Goal: Transaction & Acquisition: Purchase product/service

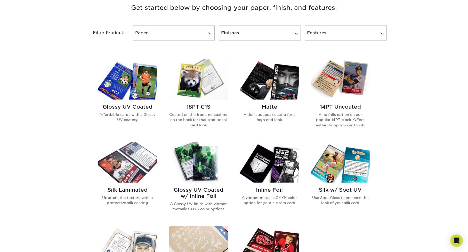
scroll to position [203, 0]
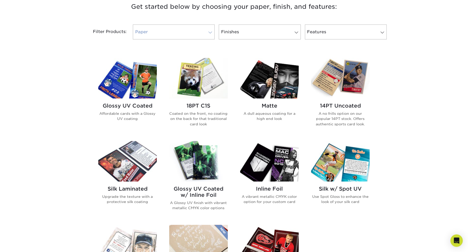
click at [180, 32] on link "Paper" at bounding box center [174, 32] width 82 height 15
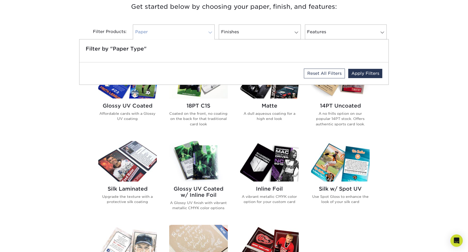
click at [180, 32] on link "Paper" at bounding box center [174, 32] width 82 height 15
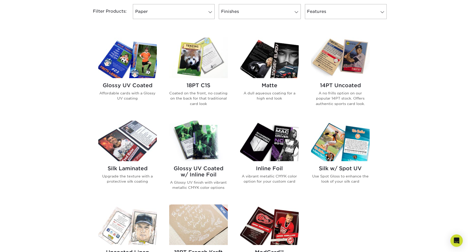
scroll to position [222, 0]
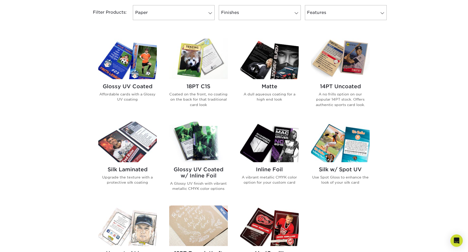
click at [132, 55] on img at bounding box center [127, 59] width 59 height 41
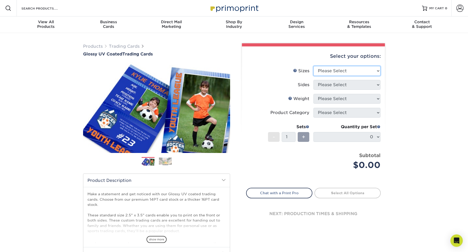
click at [347, 69] on select "Please Select 2.5" x 3.5"" at bounding box center [346, 71] width 67 height 10
select select "2.50x3.50"
click at [313, 66] on select "Please Select 2.5" x 3.5"" at bounding box center [346, 71] width 67 height 10
click at [332, 84] on select "Please Select Print Both Sides Print Front Only" at bounding box center [346, 85] width 67 height 10
select select "13abbda7-1d64-4f25-8bb2-c179b224825d"
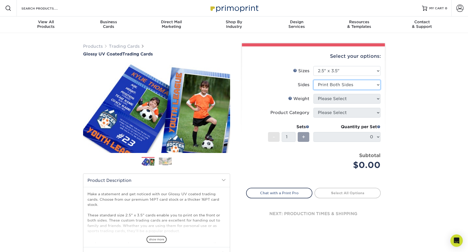
click at [313, 80] on select "Please Select Print Both Sides Print Front Only" at bounding box center [346, 85] width 67 height 10
click at [327, 96] on select "Please Select 16PT 14PT 18PT C1S" at bounding box center [346, 99] width 67 height 10
select select "14PT"
click at [313, 94] on select "Please Select 16PT 14PT 18PT C1S" at bounding box center [346, 99] width 67 height 10
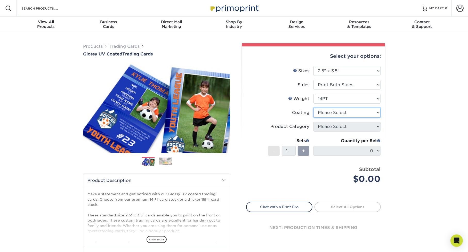
click at [325, 114] on select at bounding box center [346, 113] width 67 height 10
select select "1e8116af-acfc-44b1-83dc-8181aa338834"
click at [313, 108] on select at bounding box center [346, 113] width 67 height 10
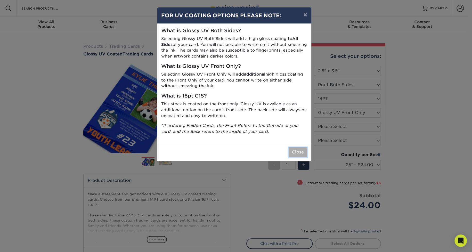
click at [296, 150] on button "Close" at bounding box center [298, 152] width 19 height 10
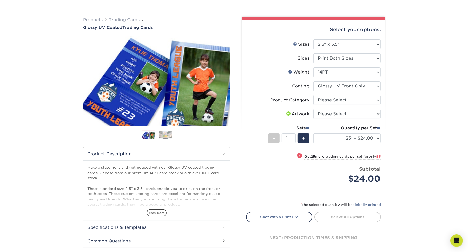
scroll to position [27, 0]
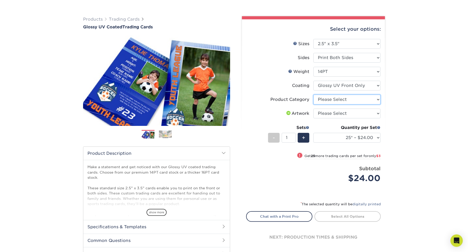
click at [325, 100] on select "Please Select Trading Cards" at bounding box center [346, 100] width 67 height 10
select select "c2f9bce9-36c2-409d-b101-c29d9d031e18"
click at [313, 95] on select "Please Select Trading Cards" at bounding box center [346, 100] width 67 height 10
click at [325, 114] on select "Please Select I will upload files I need a design - $100" at bounding box center [346, 114] width 67 height 10
select select "upload"
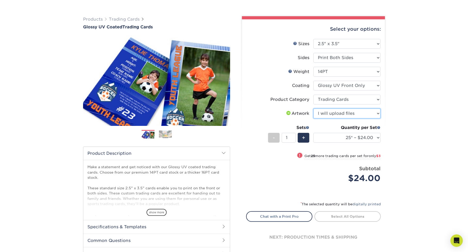
click at [313, 109] on select "Please Select I will upload files I need a design - $100" at bounding box center [346, 114] width 67 height 10
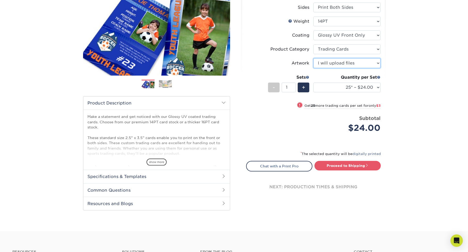
scroll to position [79, 0]
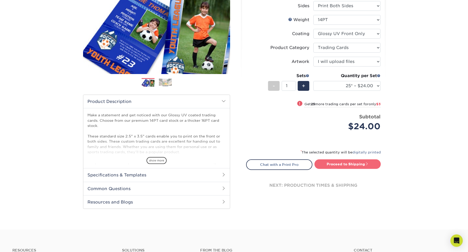
click at [338, 163] on link "Proceed to Shipping" at bounding box center [347, 163] width 66 height 9
type input "Set 1"
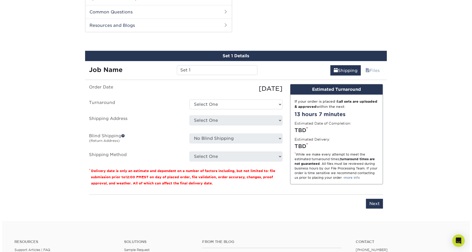
scroll to position [262, 0]
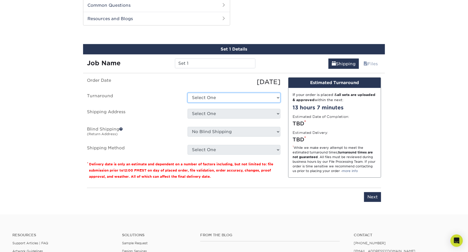
click at [230, 100] on select "Select One 2-4 Business Days 2 Day Next Business Day" at bounding box center [234, 98] width 93 height 10
select select "cc8d3b44-43e5-4703-b291-cc4a99b3f81d"
click at [188, 93] on select "Select One 2-4 Business Days 2 Day Next Business Day" at bounding box center [234, 98] width 93 height 10
click at [223, 114] on select "Select One + Add New Address - Login" at bounding box center [234, 114] width 93 height 10
select select "newaddress"
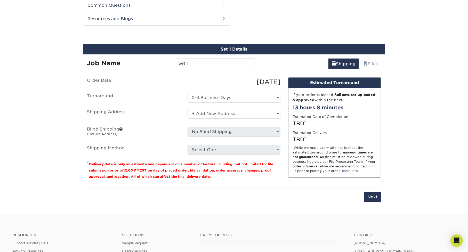
click at [188, 109] on select "Select One + Add New Address - Login" at bounding box center [234, 114] width 93 height 10
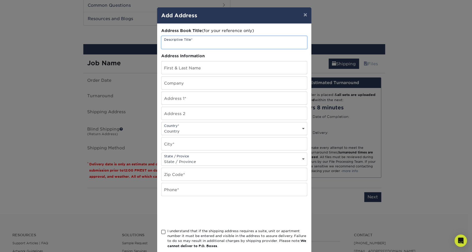
click at [197, 40] on input "text" at bounding box center [234, 42] width 146 height 13
click at [185, 67] on input "text" at bounding box center [234, 67] width 146 height 13
type input "[PERSON_NAME]"
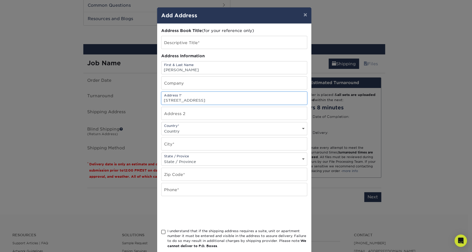
type input "[STREET_ADDRESS]"
click at [184, 129] on select "Country [GEOGRAPHIC_DATA] [GEOGRAPHIC_DATA] ----------------------------- [GEOG…" at bounding box center [234, 130] width 146 height 7
select select "CA"
click at [161, 127] on select "Country [GEOGRAPHIC_DATA] [GEOGRAPHIC_DATA] ----------------------------- [GEOG…" at bounding box center [234, 130] width 146 height 7
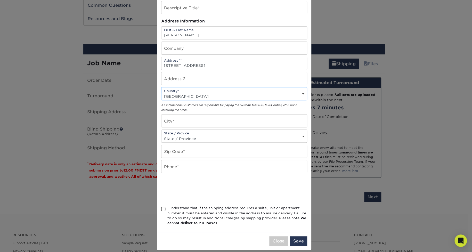
scroll to position [35, 0]
click at [193, 125] on input "text" at bounding box center [234, 120] width 146 height 13
type input "Middle Sackville"
click at [167, 133] on div "State / Provice State / Province [US_STATE] [US_STATE] [US_STATE] [US_STATE] [U…" at bounding box center [234, 135] width 146 height 13
click at [170, 139] on select "State / Province [US_STATE] [US_STATE] [US_STATE] [US_STATE] [US_STATE] [US_STA…" at bounding box center [234, 138] width 146 height 7
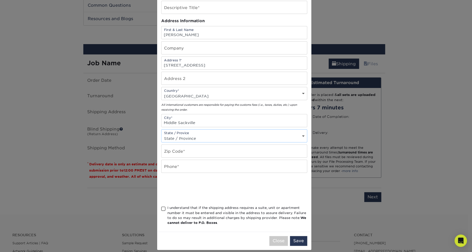
select select "NS"
click at [161, 135] on select "State / Province [US_STATE] [US_STATE] [US_STATE] [US_STATE] [US_STATE] [US_STA…" at bounding box center [234, 138] width 146 height 7
click at [176, 152] on input "text" at bounding box center [234, 151] width 146 height 13
type input "B4E3A7"
click at [196, 166] on input "text" at bounding box center [234, 166] width 146 height 13
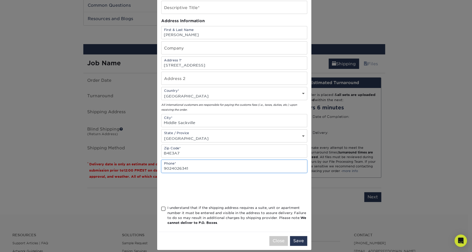
type input "9024026341"
click at [273, 179] on div at bounding box center [234, 189] width 146 height 20
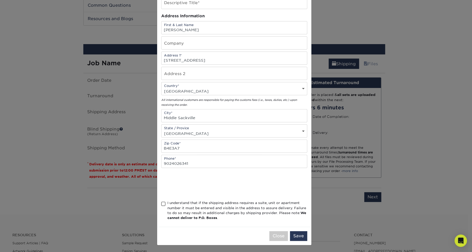
click at [161, 203] on span at bounding box center [163, 203] width 4 height 5
click at [0, 0] on input "I understand that if the shipping address requires a suite, unit or apartment n…" at bounding box center [0, 0] width 0 height 0
click at [302, 236] on button "Save" at bounding box center [298, 236] width 17 height 10
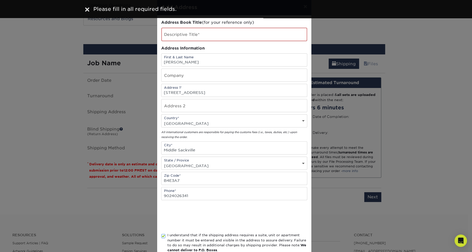
scroll to position [0, 0]
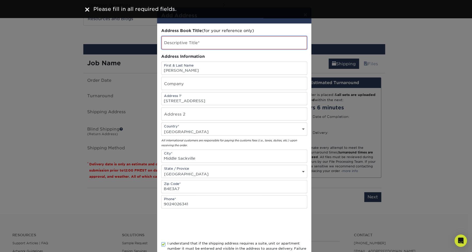
click at [199, 47] on input "text" at bounding box center [234, 42] width 146 height 13
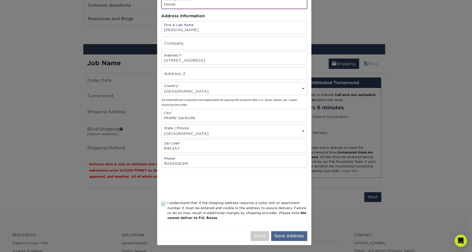
type input "Home"
click at [282, 237] on button "Save Address" at bounding box center [289, 236] width 36 height 10
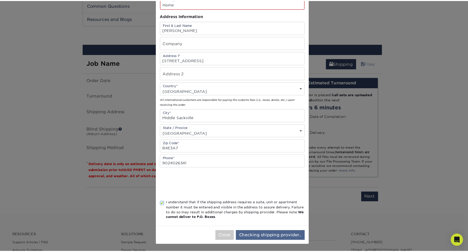
scroll to position [0, 0]
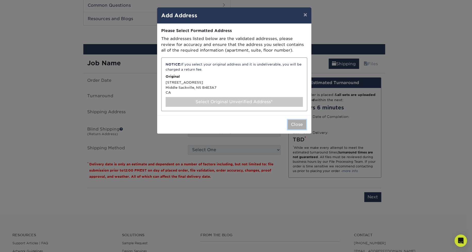
click at [300, 123] on button "Close" at bounding box center [297, 125] width 19 height 10
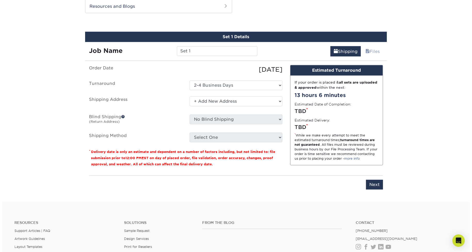
scroll to position [276, 0]
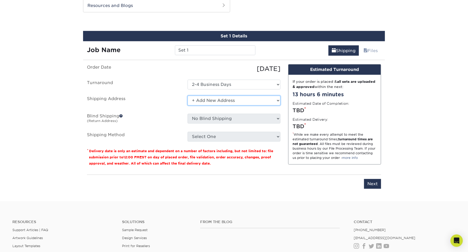
click at [260, 97] on select "Select One + Add New Address - Login" at bounding box center [234, 101] width 93 height 10
click at [188, 96] on select "Select One + Add New Address - Login" at bounding box center [234, 101] width 93 height 10
click at [209, 98] on select "Select One + Add New Address - Login" at bounding box center [234, 101] width 93 height 10
click at [188, 96] on select "Select One + Add New Address - Login" at bounding box center [234, 101] width 93 height 10
click at [231, 95] on ul "Order Date [DATE] [GEOGRAPHIC_DATA] Select One 2-4 Business Days 2 Day Next Bus…" at bounding box center [183, 102] width 193 height 77
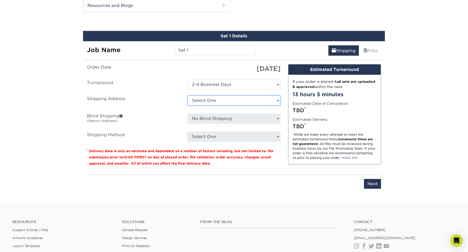
click at [228, 99] on select "Select One + Add New Address - Login" at bounding box center [234, 101] width 93 height 10
select select "newaddress"
click at [188, 96] on select "Select One + Add New Address - Login" at bounding box center [234, 101] width 93 height 10
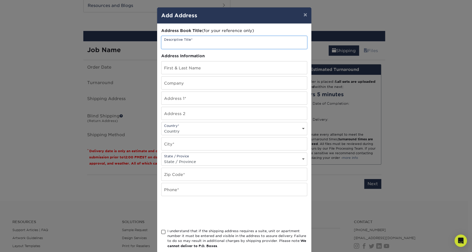
click at [195, 43] on input "text" at bounding box center [234, 42] width 146 height 13
type input "Home"
type input "[PERSON_NAME]"
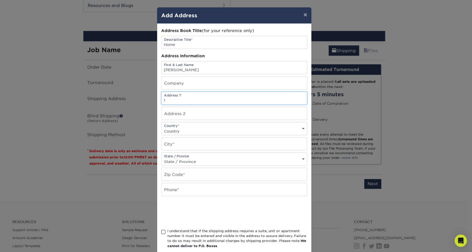
type input "[STREET_ADDRESS]"
click at [181, 129] on select "Country [GEOGRAPHIC_DATA] [GEOGRAPHIC_DATA] ----------------------------- [GEOG…" at bounding box center [234, 130] width 146 height 7
select select "CA"
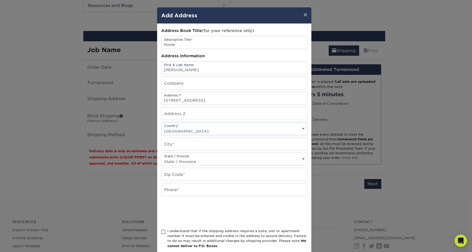
click at [161, 127] on select "Country [GEOGRAPHIC_DATA] [GEOGRAPHIC_DATA] ----------------------------- [GEOG…" at bounding box center [234, 130] width 146 height 7
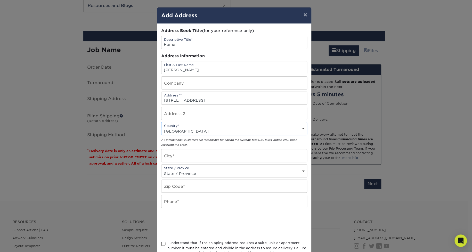
scroll to position [40, 0]
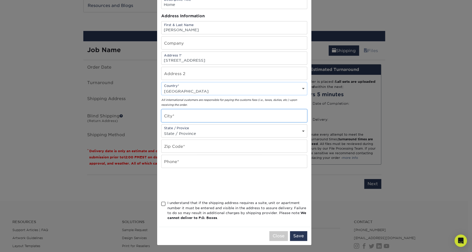
click at [173, 120] on input "text" at bounding box center [234, 115] width 146 height 13
click at [184, 116] on input "text" at bounding box center [234, 115] width 146 height 13
click at [202, 118] on input "Middle Sackvill" at bounding box center [234, 115] width 146 height 13
type input "Middle Sackville"
click at [172, 133] on select "State / Province [US_STATE] [US_STATE] [US_STATE] [US_STATE] [US_STATE] [US_STA…" at bounding box center [234, 133] width 146 height 7
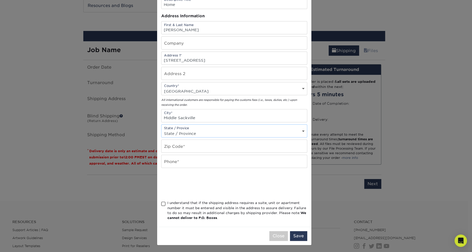
select select "NS"
click at [161, 130] on select "State / Province [US_STATE] [US_STATE] [US_STATE] [US_STATE] [US_STATE] [US_STA…" at bounding box center [234, 133] width 146 height 7
click at [176, 145] on input "text" at bounding box center [234, 146] width 146 height 13
type input "B4E 3A7"
click at [179, 161] on input "text" at bounding box center [234, 161] width 146 height 13
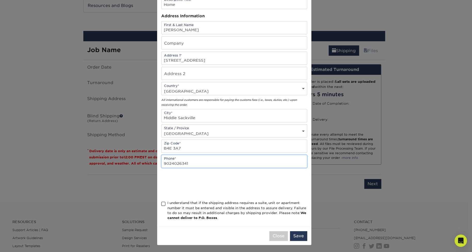
type input "9024026341"
click at [161, 204] on span at bounding box center [163, 203] width 4 height 5
click at [0, 0] on input "I understand that if the shipping address requires a suite, unit or apartment n…" at bounding box center [0, 0] width 0 height 0
click at [295, 240] on button "Save" at bounding box center [298, 236] width 17 height 10
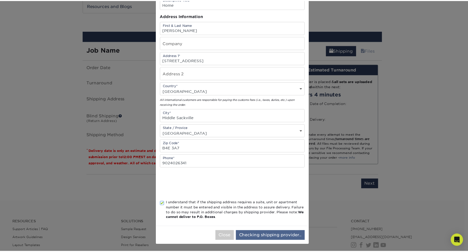
scroll to position [0, 0]
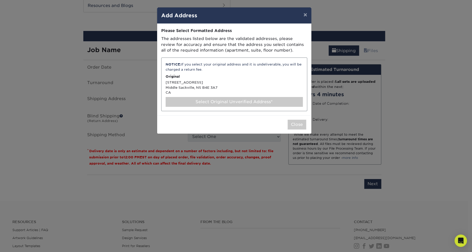
click at [223, 80] on div "NOTICE: If you select your original address and it is undeliverable, you will b…" at bounding box center [234, 85] width 146 height 54
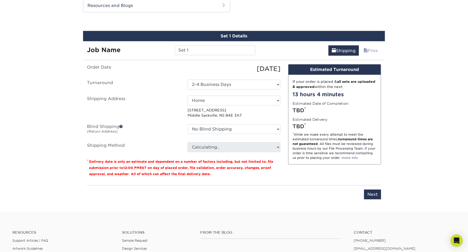
click at [310, 126] on div "TBD *" at bounding box center [335, 127] width 84 height 8
click at [276, 131] on select "No Blind Shipping + Add New Address" at bounding box center [234, 129] width 93 height 10
click at [188, 124] on select "No Blind Shipping + Add New Address" at bounding box center [234, 129] width 93 height 10
click at [241, 128] on select "No Blind Shipping + Add New Address" at bounding box center [234, 129] width 93 height 10
click at [227, 128] on select "No Blind Shipping + Add New Address" at bounding box center [234, 129] width 93 height 10
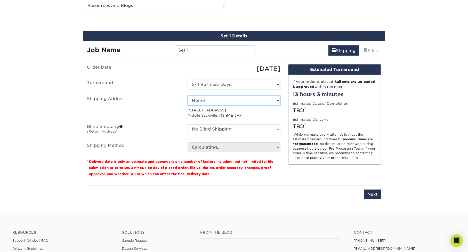
click at [242, 99] on select "Select One Home + Add New Address - Login" at bounding box center [234, 101] width 93 height 10
select select "-1"
click at [188, 96] on select "Select One Home + Add New Address - Login" at bounding box center [234, 101] width 93 height 10
